Goal: Task Accomplishment & Management: Manage account settings

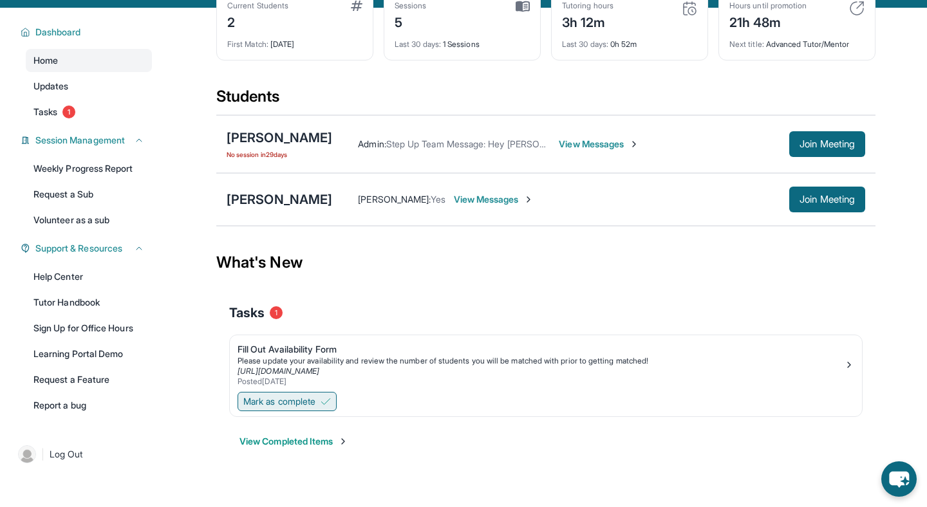
scroll to position [78, 0]
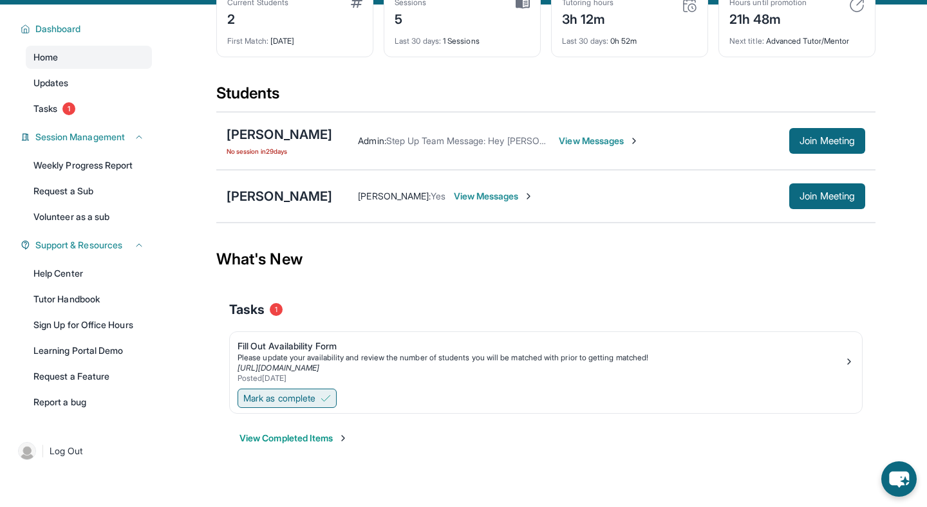
click at [302, 394] on span "Mark as complete" at bounding box center [279, 398] width 72 height 13
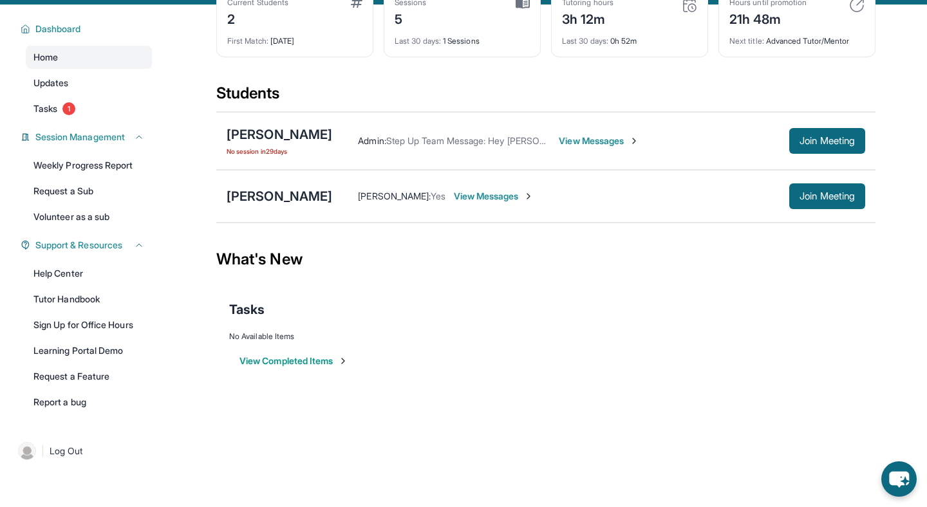
scroll to position [0, 0]
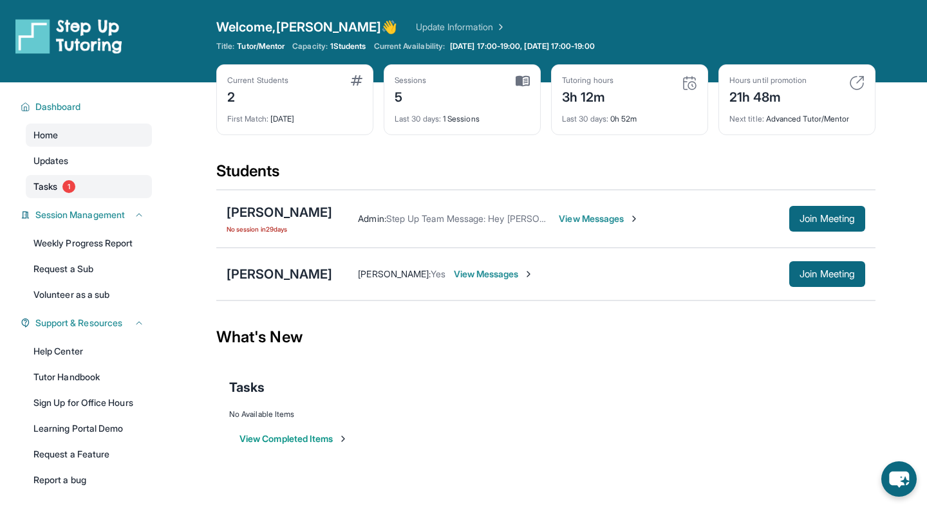
click at [35, 191] on span "Tasks" at bounding box center [45, 186] width 24 height 13
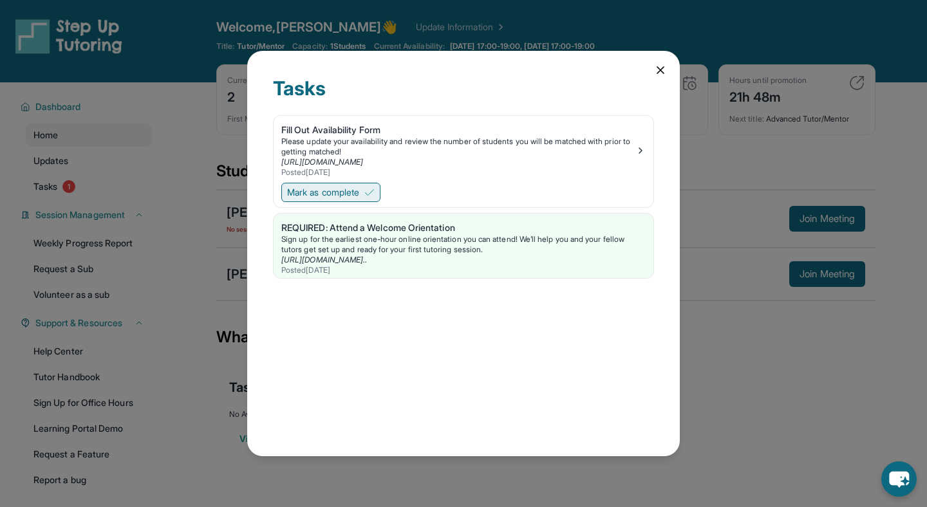
click at [342, 196] on span "Mark as complete" at bounding box center [323, 192] width 72 height 13
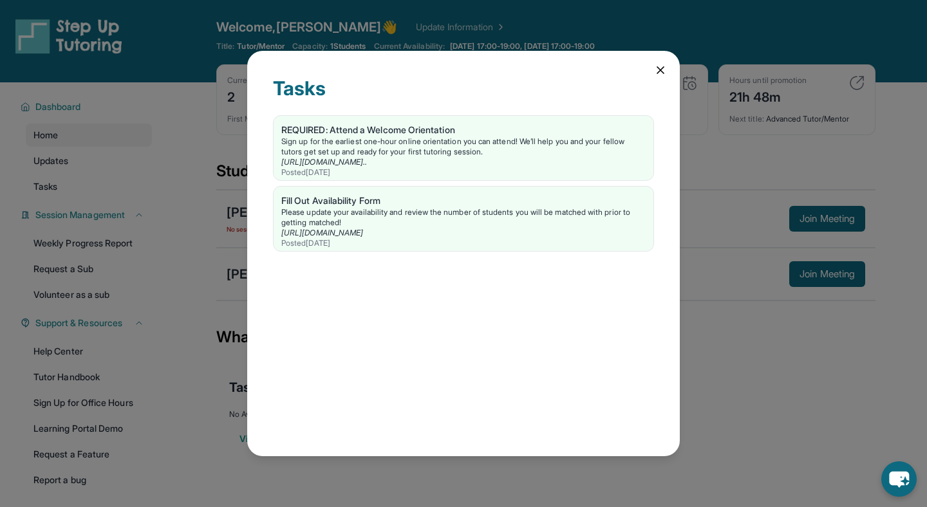
click at [658, 77] on div "Tasks REQUIRED: Attend a Welcome Orientation Sign up for the earliest one-hour …" at bounding box center [463, 254] width 433 height 406
click at [657, 70] on icon at bounding box center [660, 70] width 13 height 13
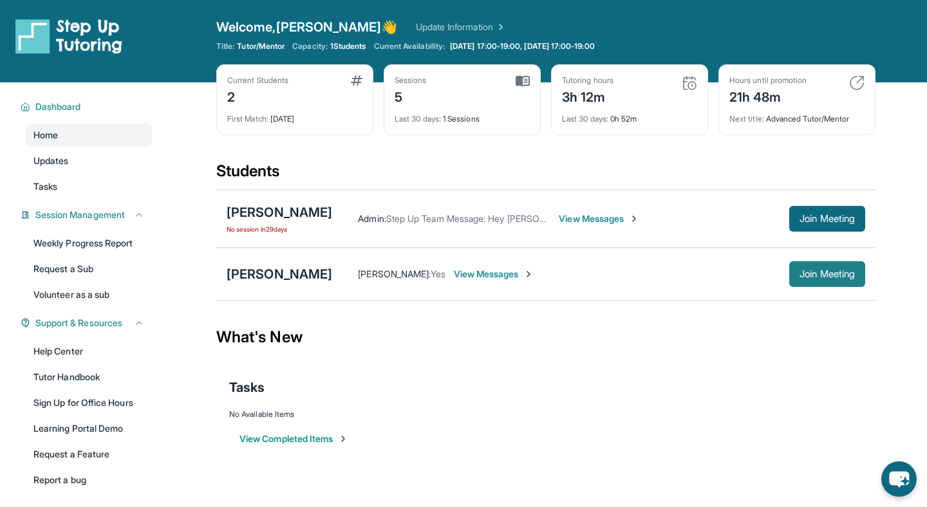
click at [807, 277] on span "Join Meeting" at bounding box center [827, 274] width 55 height 8
click at [834, 272] on span "Join Meeting" at bounding box center [827, 274] width 55 height 8
click at [256, 281] on div "[PERSON_NAME]" at bounding box center [280, 274] width 106 height 18
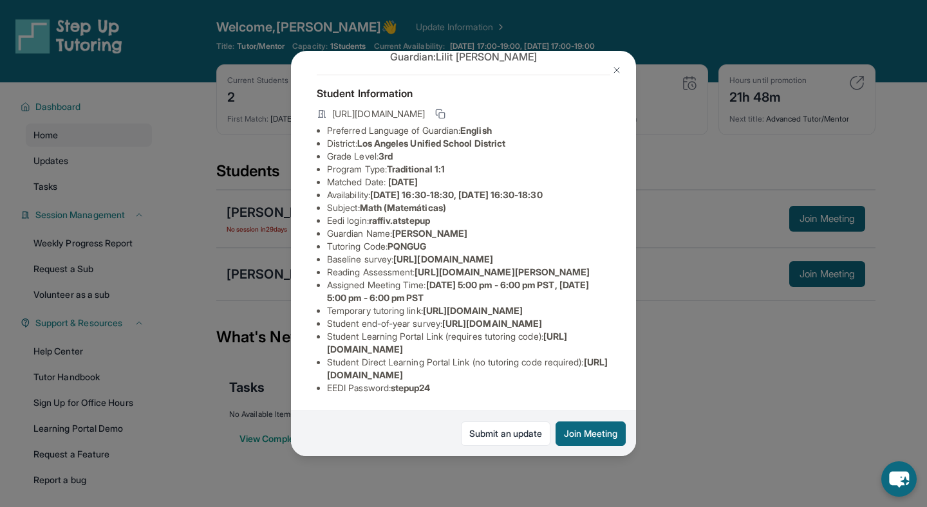
scroll to position [59, 458]
drag, startPoint x: 324, startPoint y: 256, endPoint x: 606, endPoint y: 290, distance: 284.0
click at [606, 290] on div "Raffi Van Guardian: [PERSON_NAME] Student Information [URL][DOMAIN_NAME] Prefer…" at bounding box center [463, 254] width 345 height 406
copy span "[URL][DOMAIN_NAME]"
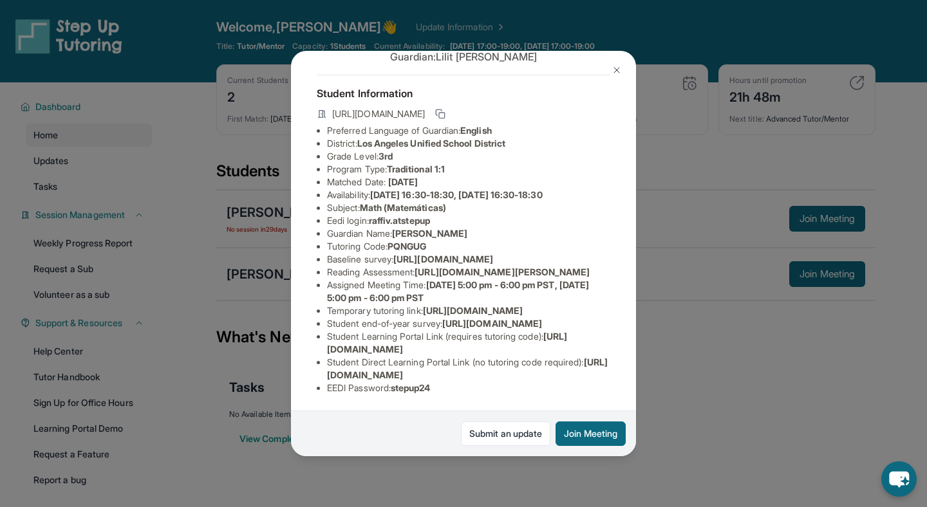
click at [512, 266] on li "Baseline survey : [URL][DOMAIN_NAME]" at bounding box center [468, 259] width 283 height 13
click at [686, 323] on div "Raffi Van Guardian: [PERSON_NAME] Student Information [URL][DOMAIN_NAME] Prefer…" at bounding box center [463, 253] width 927 height 507
